Goal: Task Accomplishment & Management: Use online tool/utility

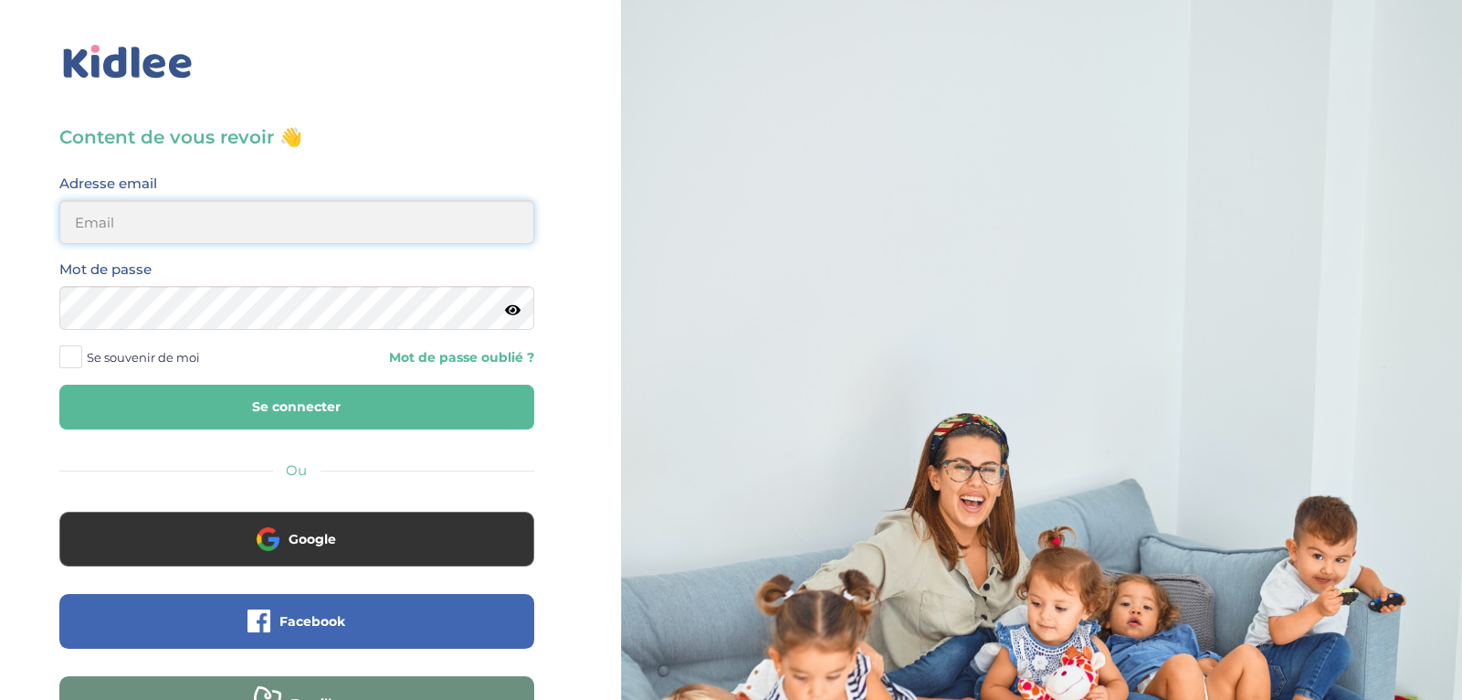
type input "ibtissambelkacemi02@gmail.com"
click at [315, 408] on button "Se connecter" at bounding box center [296, 407] width 475 height 45
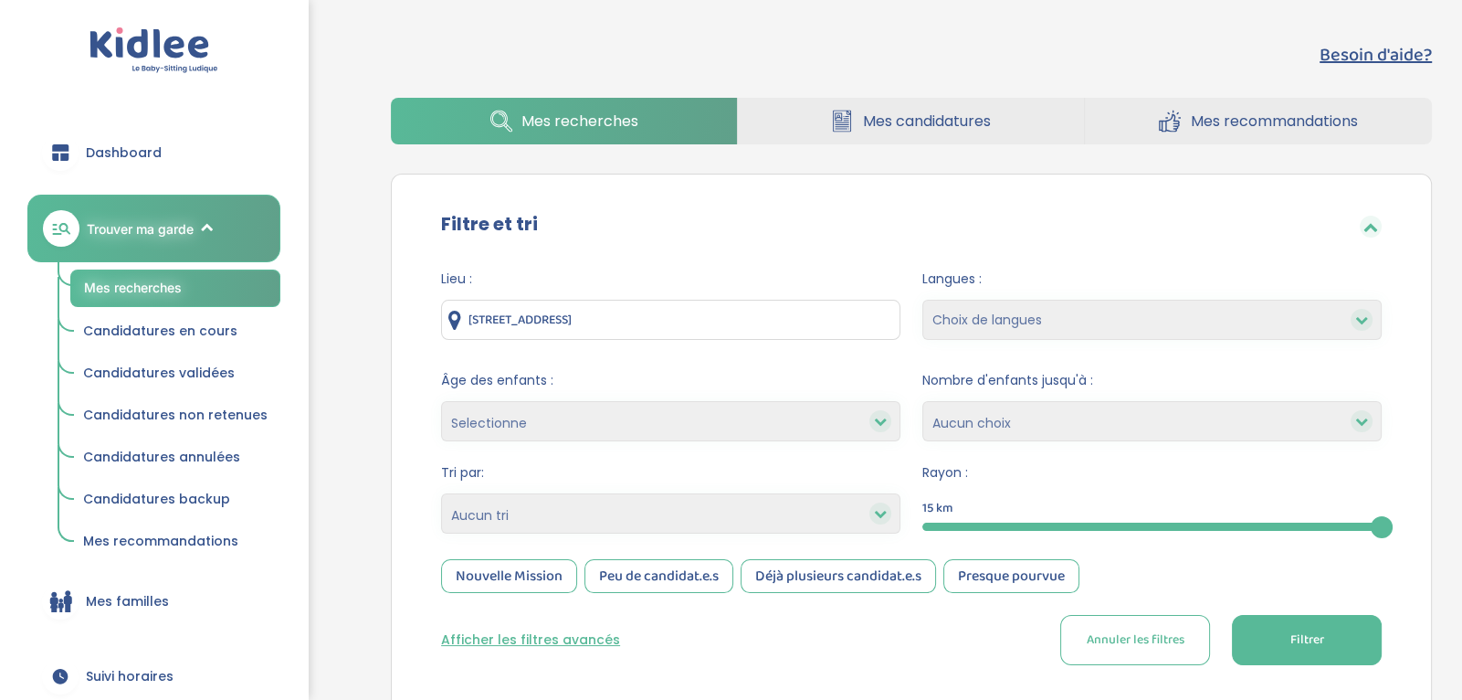
click at [474, 181] on div "Filtre et tri Lieu : [STREET_ADDRESS] Langues : Choix de langues Allemand Angla…" at bounding box center [911, 445] width 1041 height 542
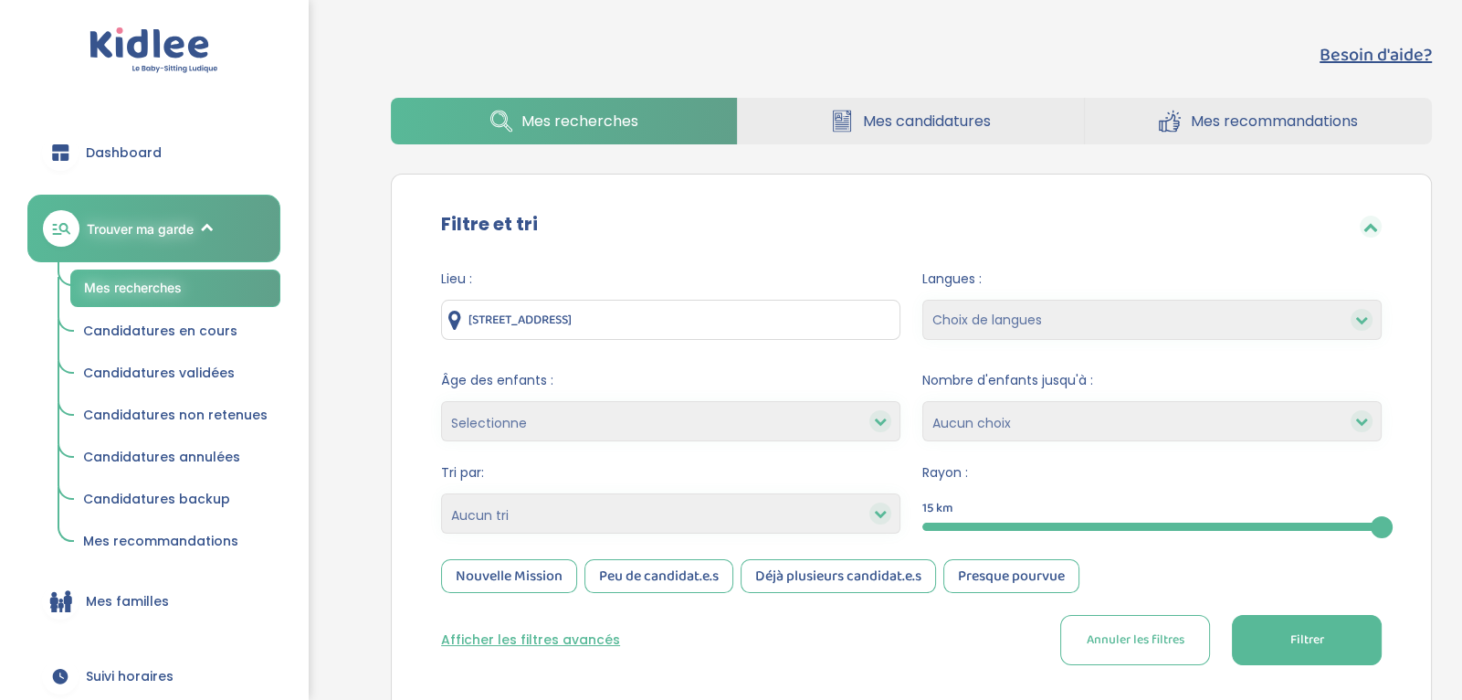
click at [474, 181] on div "Filtre et tri Lieu : [STREET_ADDRESS] Langues : Choix de langues Allemand Angla…" at bounding box center [911, 445] width 1041 height 542
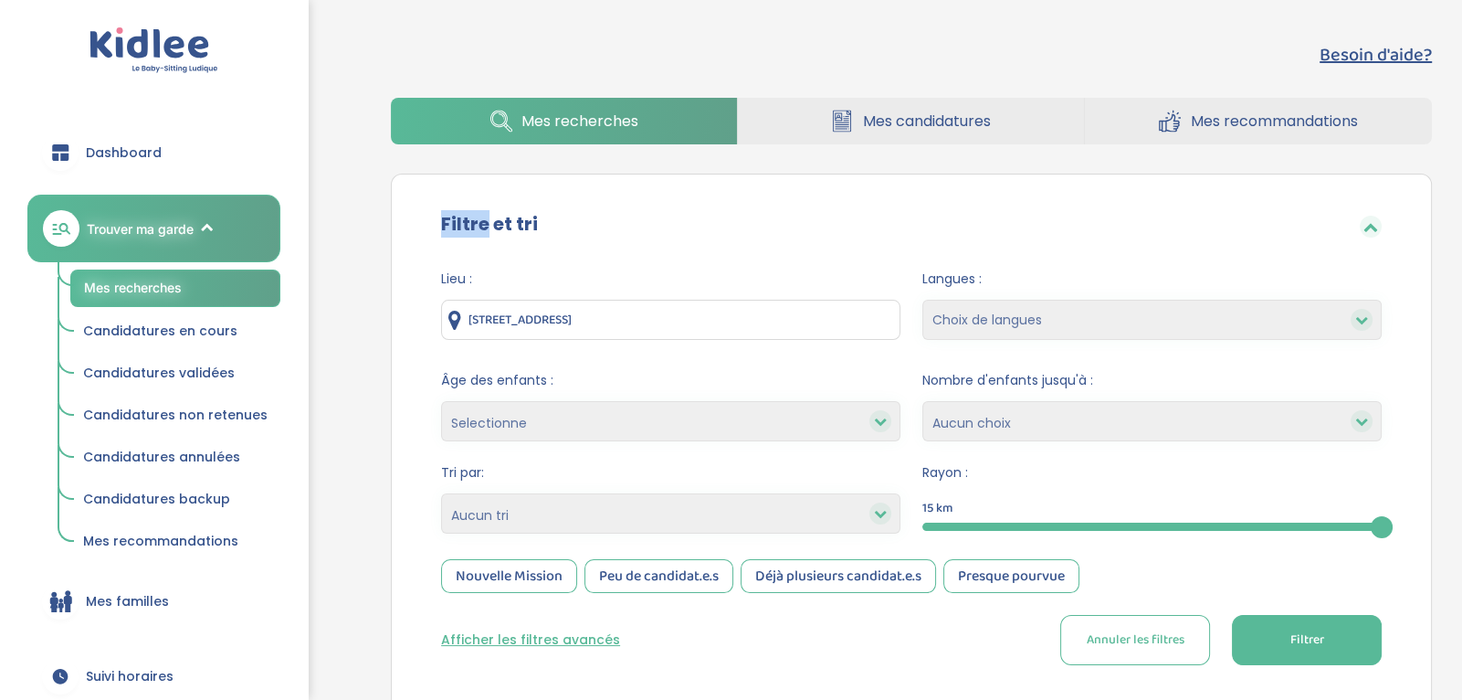
click at [474, 181] on div "Filtre et tri Lieu : [STREET_ADDRESS] Langues : Choix de langues Allemand Angla…" at bounding box center [911, 445] width 1041 height 542
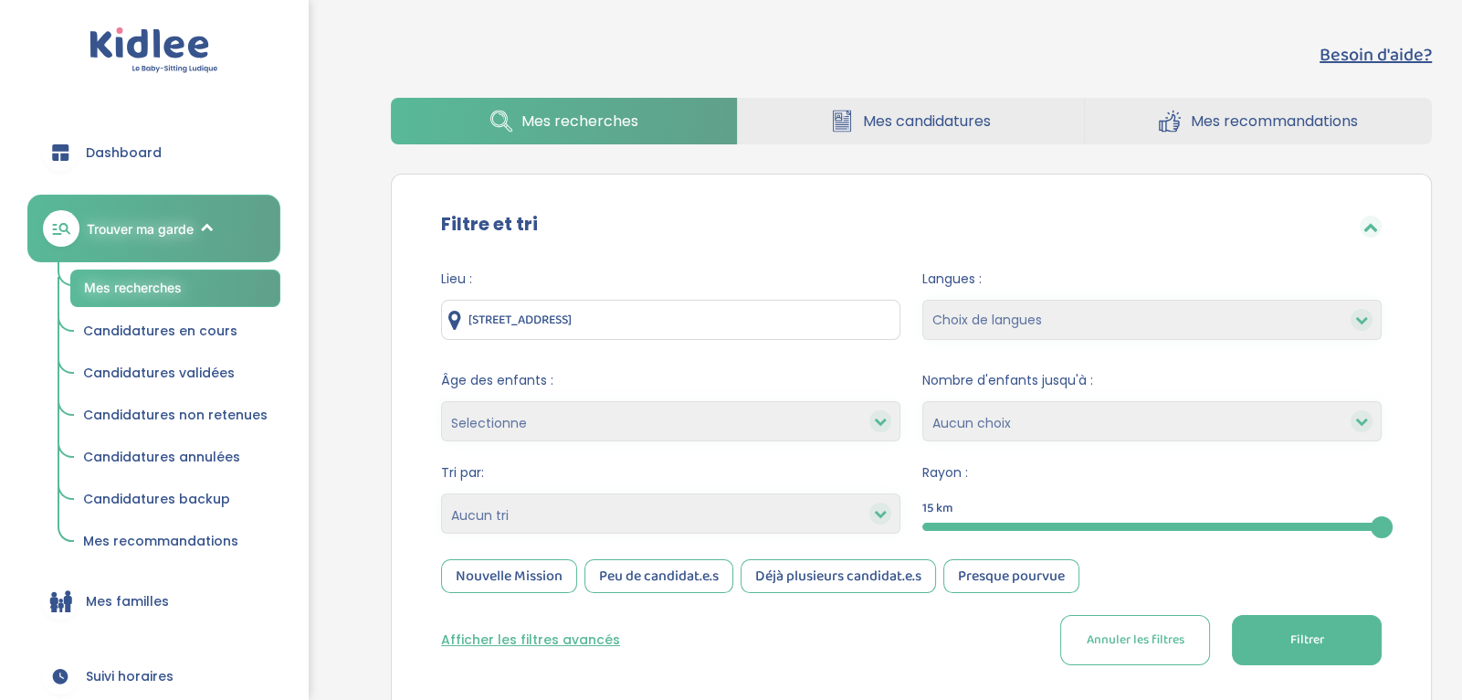
click at [1014, 203] on div "Filtre et tri" at bounding box center [912, 225] width 996 height 59
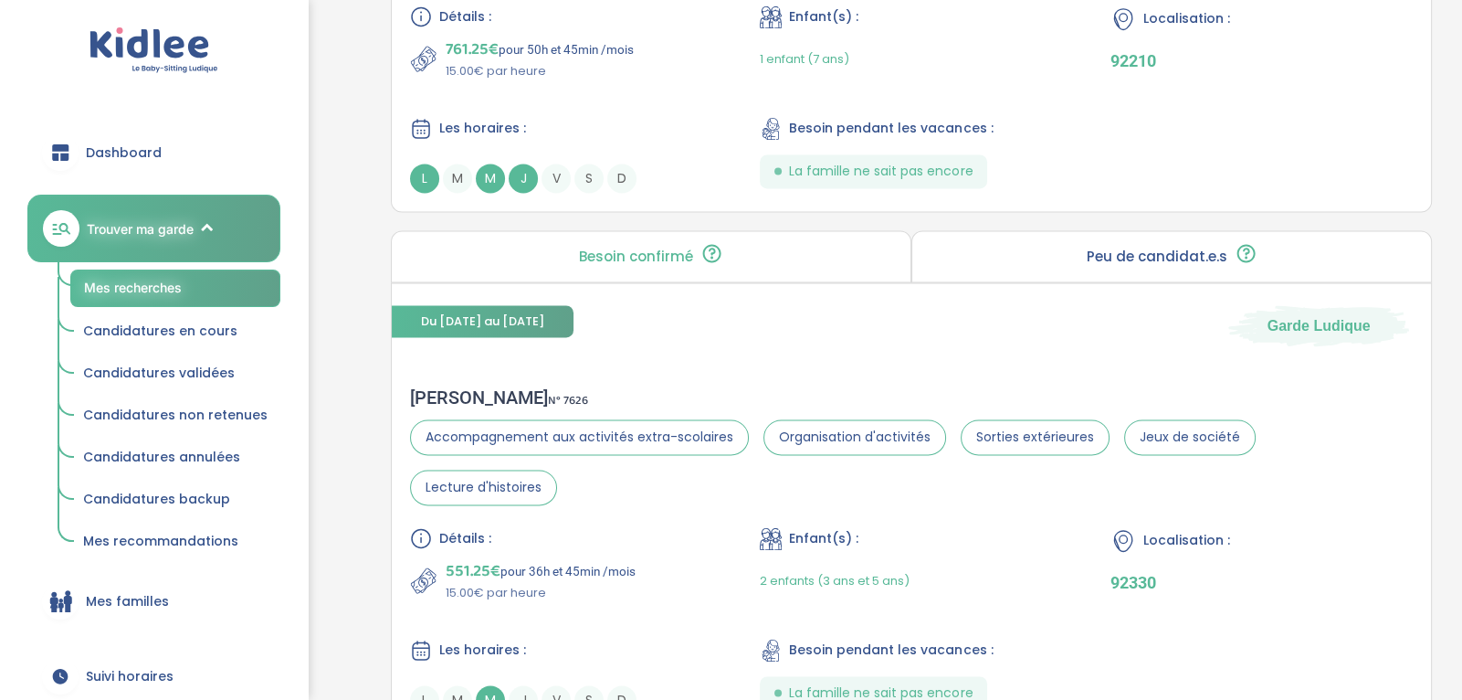
scroll to position [3557, 0]
